Goal: Transaction & Acquisition: Purchase product/service

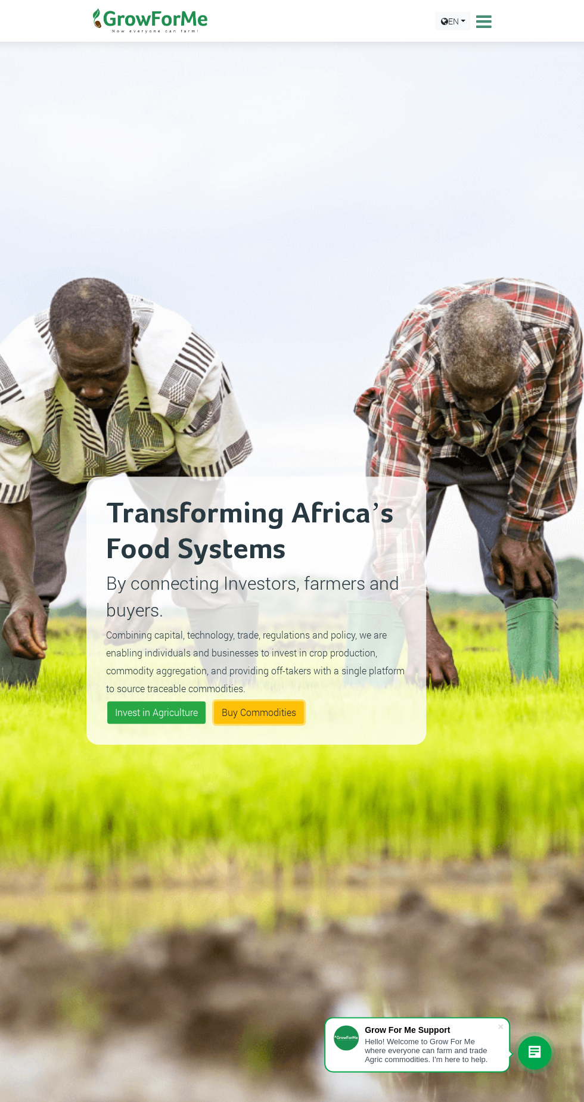
click at [285, 706] on link "Buy Commodities" at bounding box center [259, 712] width 90 height 23
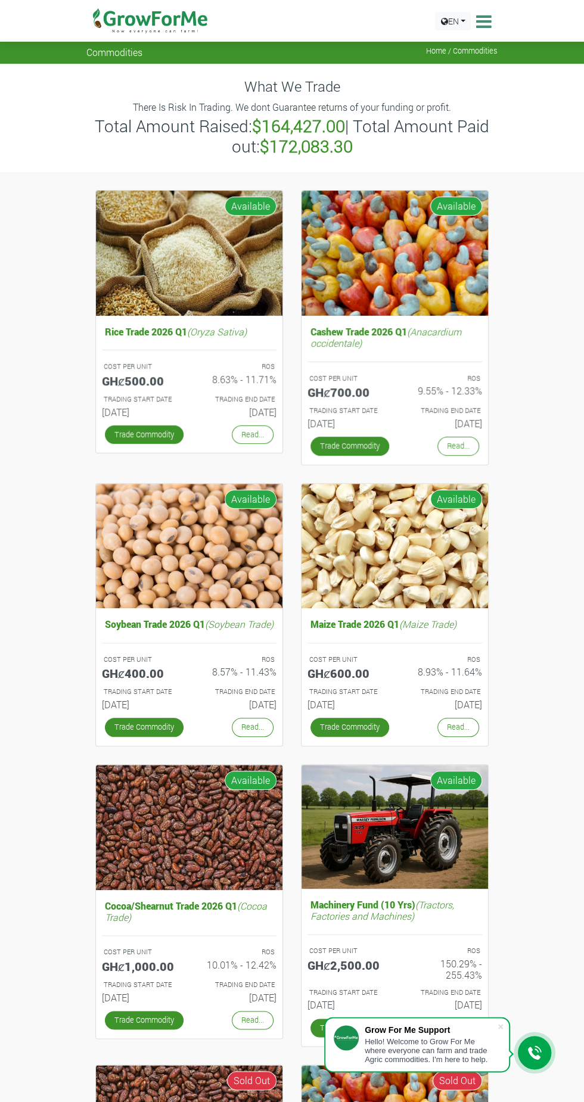
click at [350, 451] on link "Trade Commodity" at bounding box center [349, 446] width 79 height 18
